Goal: Transaction & Acquisition: Purchase product/service

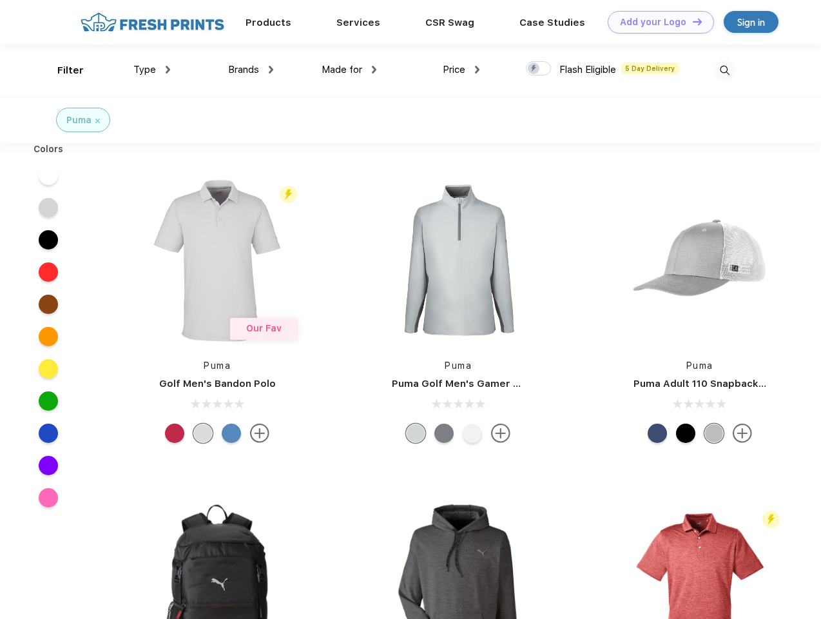
click at [656, 22] on link "Add your Logo Design Tool" at bounding box center [661, 22] width 106 height 23
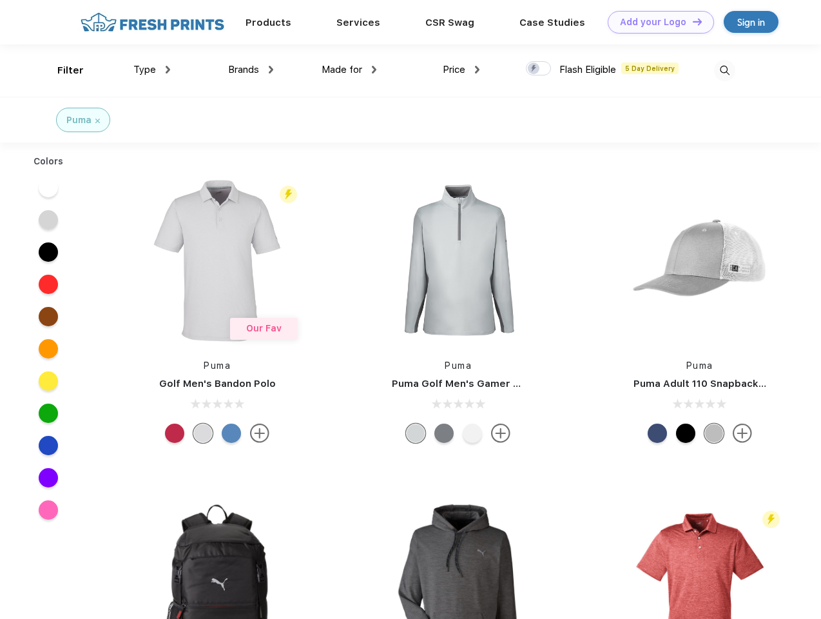
click at [0, 0] on div "Design Tool" at bounding box center [0, 0] width 0 height 0
click at [691, 21] on link "Add your Logo Design Tool" at bounding box center [661, 22] width 106 height 23
click at [62, 70] on div "Filter" at bounding box center [70, 70] width 26 height 15
click at [152, 70] on span "Type" at bounding box center [144, 70] width 23 height 12
click at [251, 70] on span "Brands" at bounding box center [243, 70] width 31 height 12
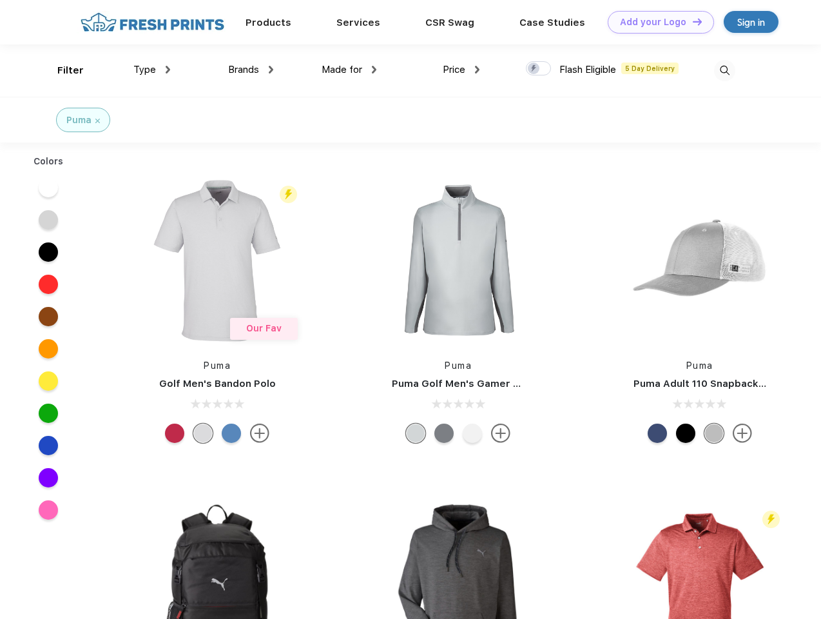
click at [349, 70] on span "Made for" at bounding box center [342, 70] width 41 height 12
click at [461, 70] on span "Price" at bounding box center [454, 70] width 23 height 12
click at [539, 69] on div at bounding box center [538, 68] width 25 height 14
click at [534, 69] on input "checkbox" at bounding box center [530, 65] width 8 height 8
click at [724, 70] on img at bounding box center [724, 70] width 21 height 21
